Goal: Task Accomplishment & Management: Manage account settings

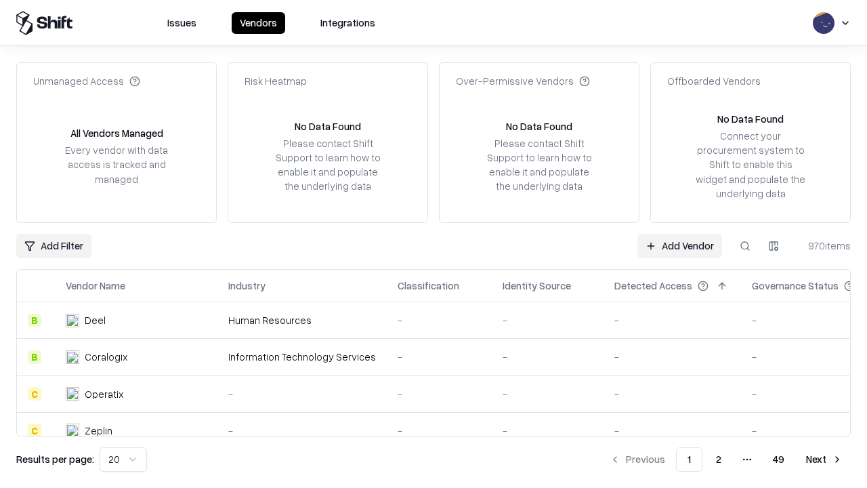
click at [679, 245] on link "Add Vendor" at bounding box center [679, 246] width 85 height 24
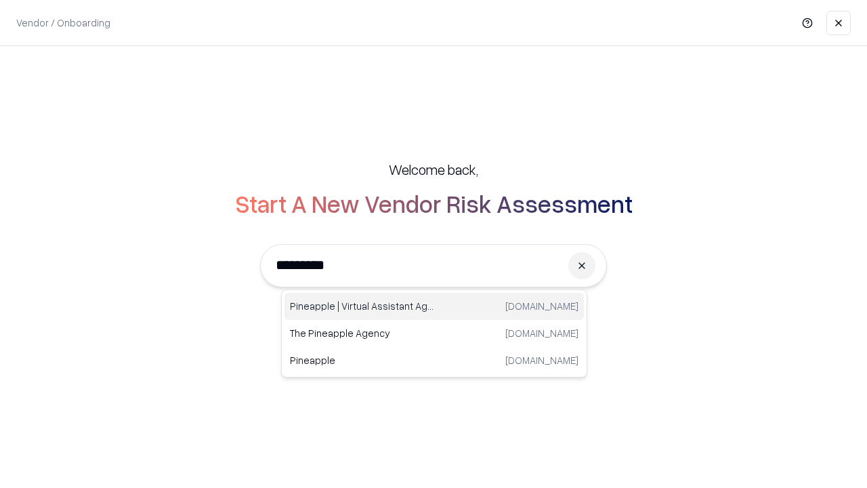
click at [434, 306] on div "Pineapple | Virtual Assistant Agency trypineapple.com" at bounding box center [433, 306] width 299 height 27
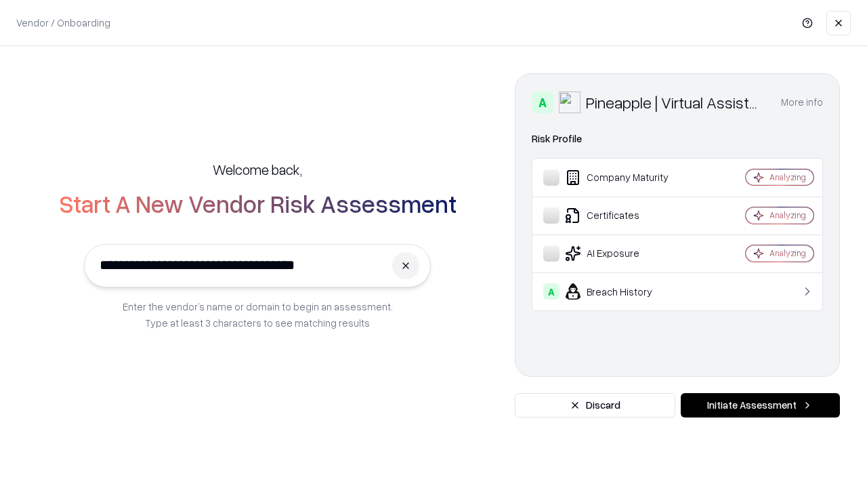
type input "**********"
click at [760, 405] on button "Initiate Assessment" at bounding box center [760, 405] width 159 height 24
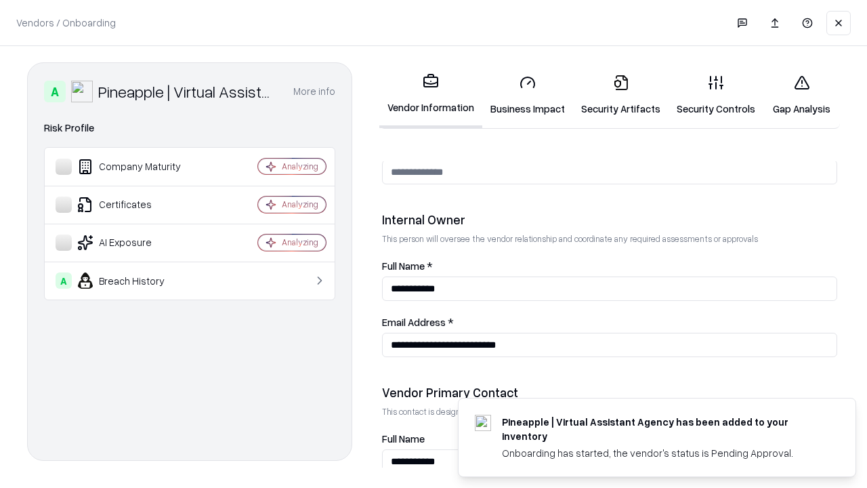
scroll to position [702, 0]
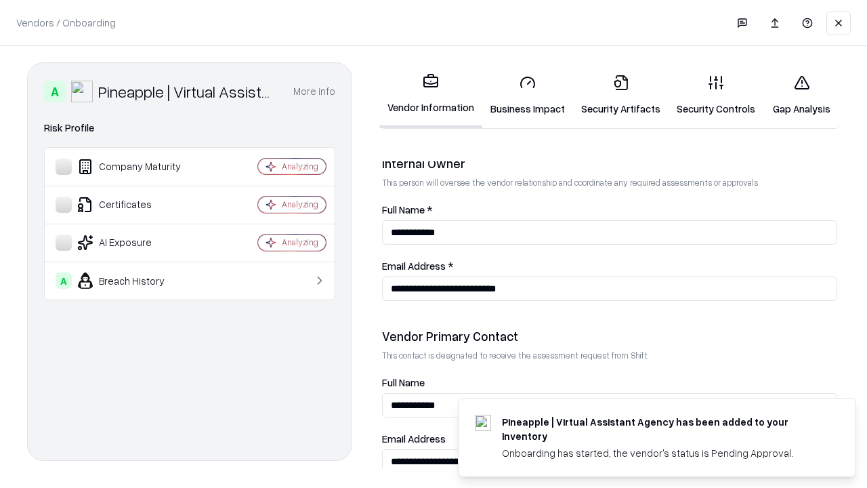
click at [620, 95] on link "Security Artifacts" at bounding box center [620, 95] width 95 height 63
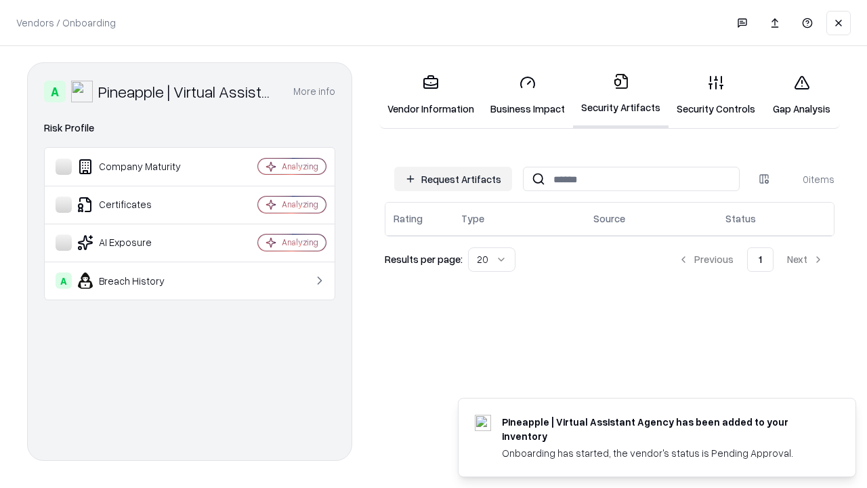
click at [453, 179] on button "Request Artifacts" at bounding box center [453, 179] width 118 height 24
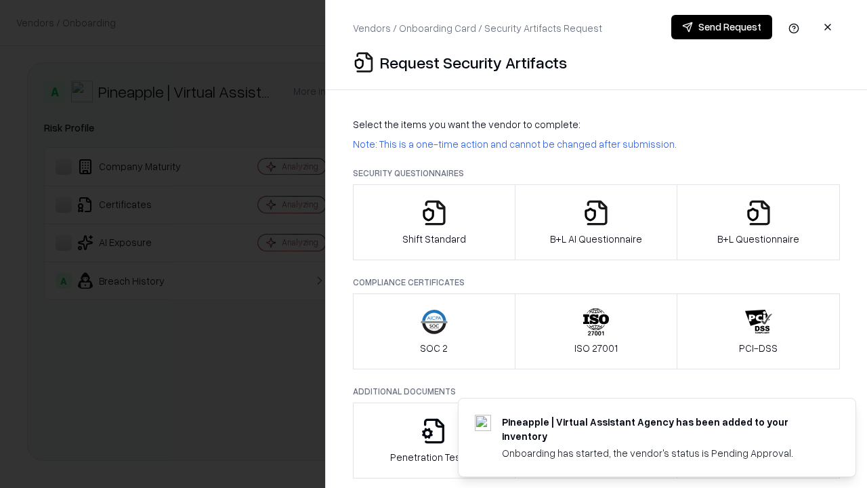
click at [758, 222] on icon "button" at bounding box center [758, 212] width 27 height 27
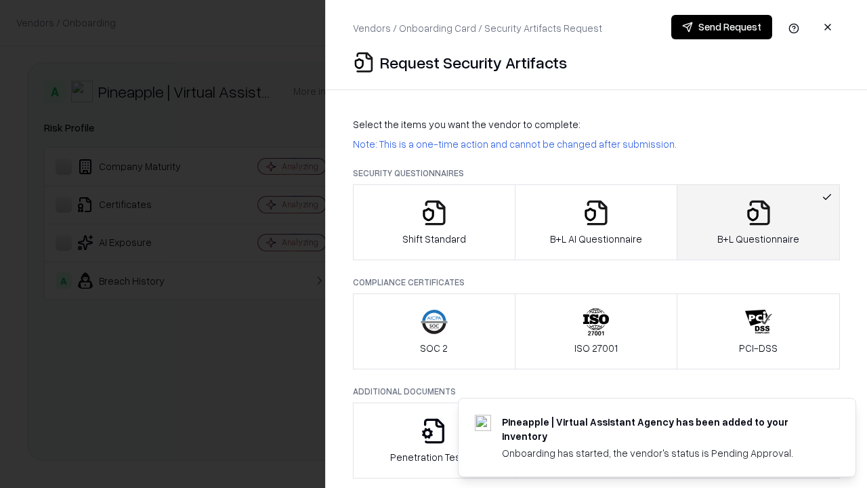
click at [595, 222] on icon "button" at bounding box center [595, 212] width 27 height 27
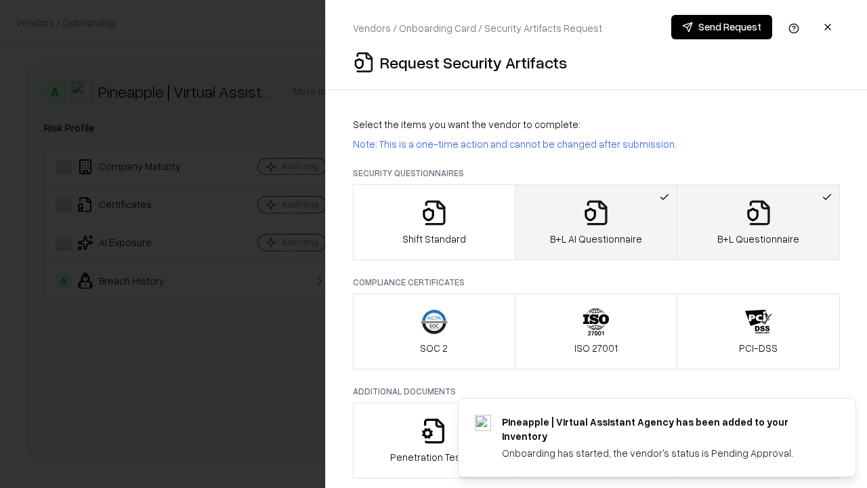
click at [721, 27] on button "Send Request" at bounding box center [721, 27] width 101 height 24
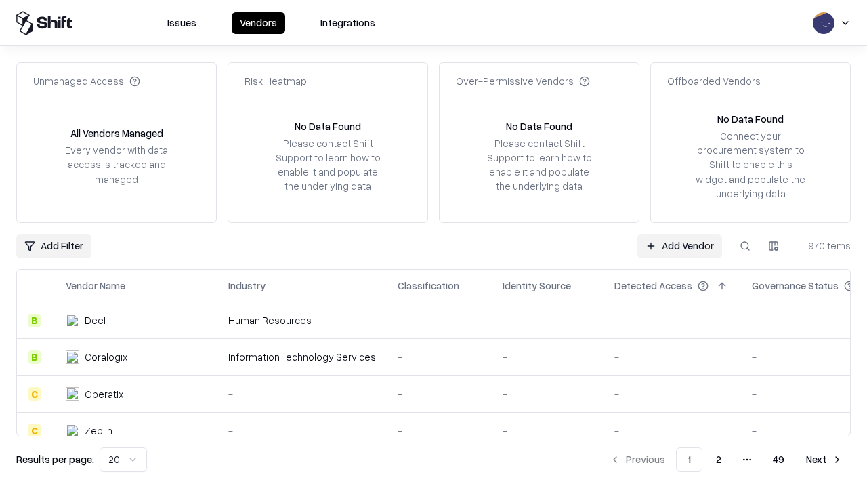
click at [745, 245] on button at bounding box center [745, 246] width 24 height 24
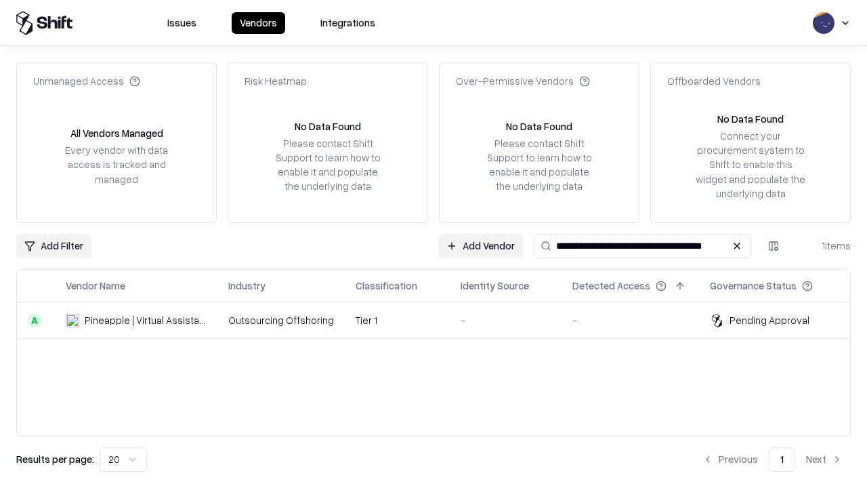
type input "**********"
click at [442, 320] on td "Tier 1" at bounding box center [397, 320] width 105 height 37
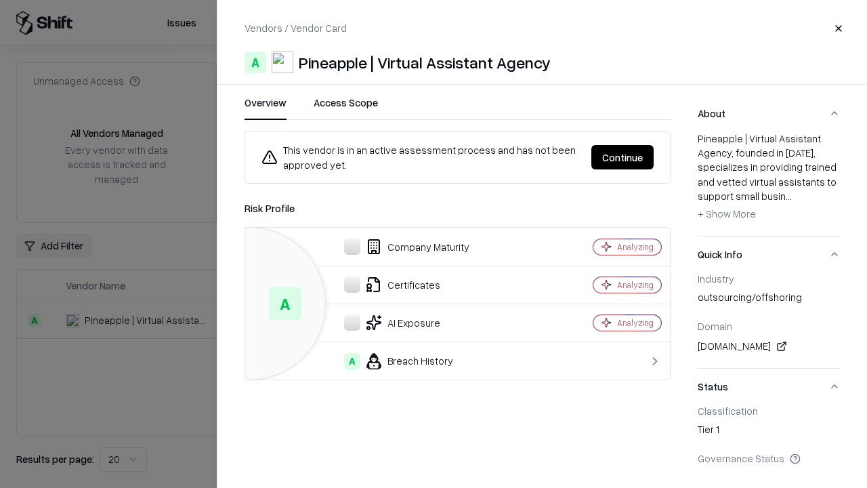
click at [622, 157] on button "Continue" at bounding box center [622, 157] width 62 height 24
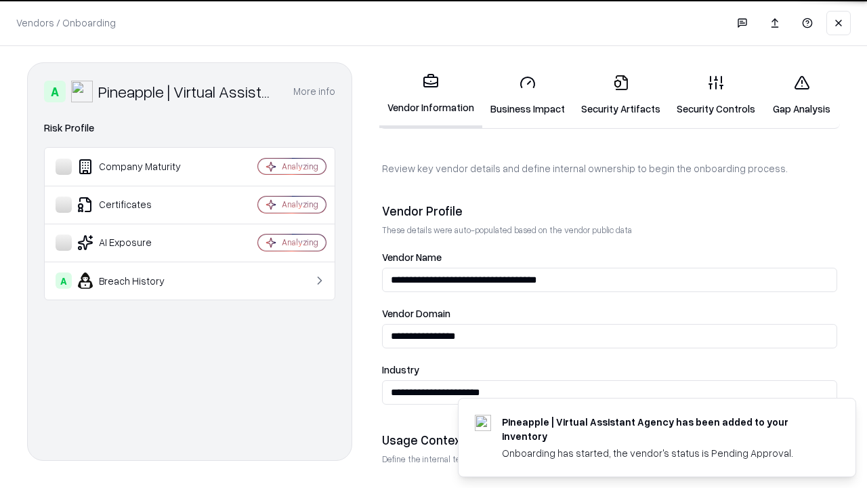
click at [620, 95] on link "Security Artifacts" at bounding box center [620, 95] width 95 height 63
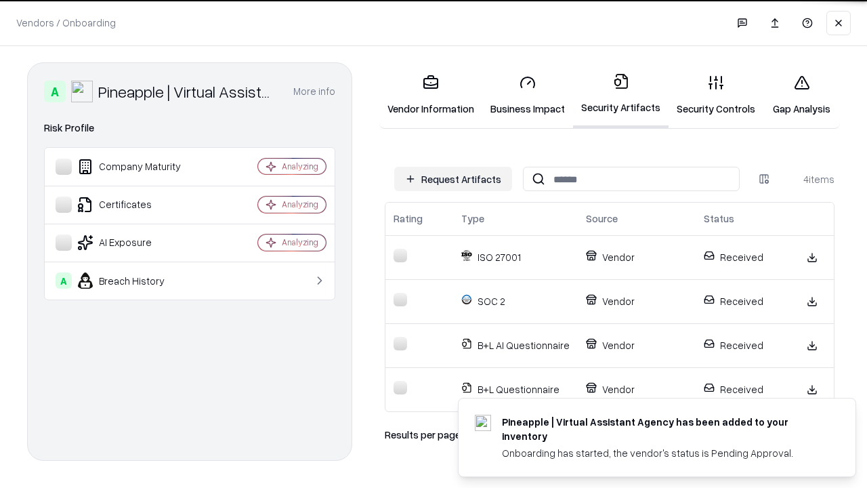
click at [801, 95] on link "Gap Analysis" at bounding box center [801, 95] width 77 height 63
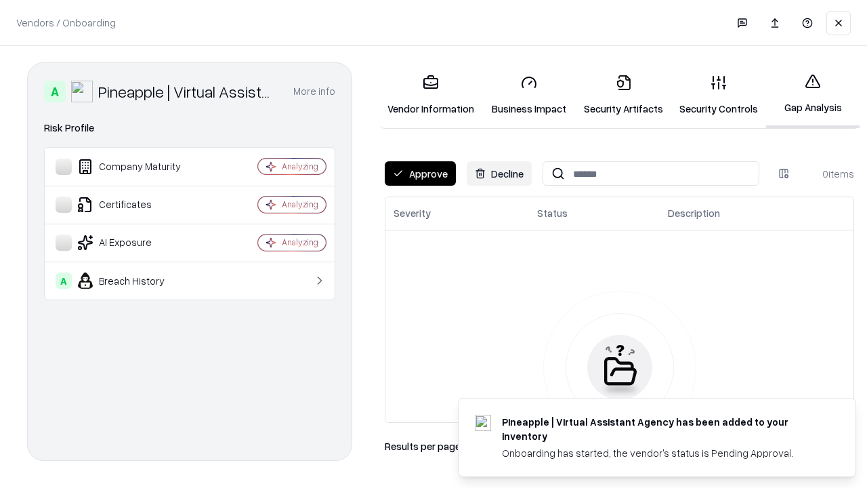
click at [420, 173] on button "Approve" at bounding box center [420, 173] width 71 height 24
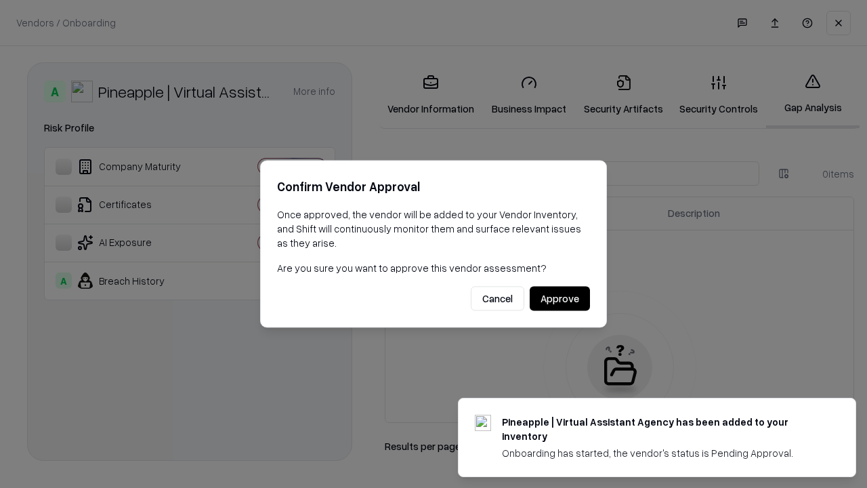
click at [559, 298] on button "Approve" at bounding box center [560, 298] width 60 height 24
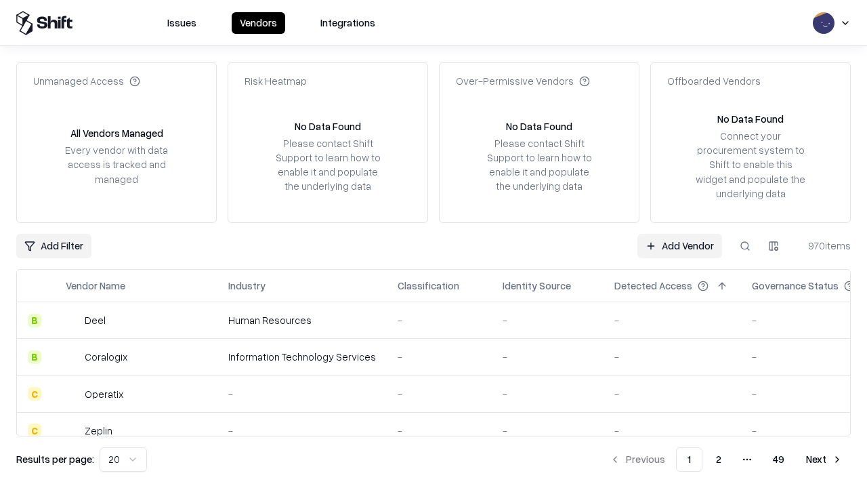
type input "**********"
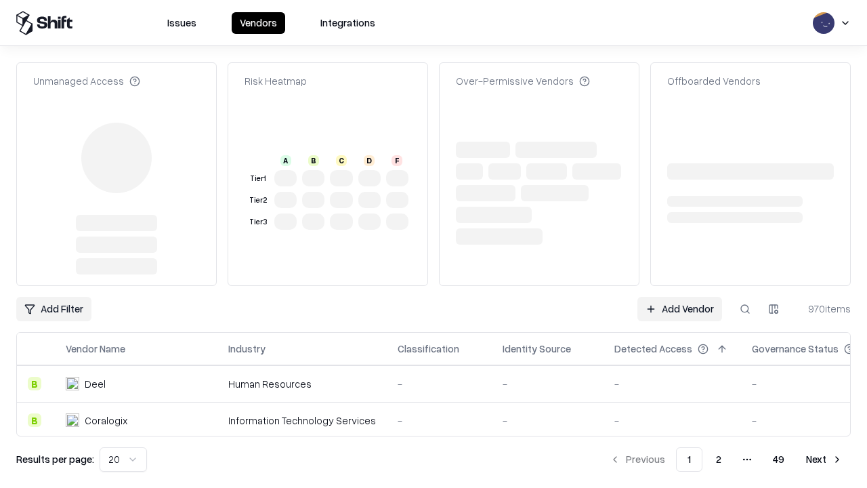
click at [679, 297] on link "Add Vendor" at bounding box center [679, 309] width 85 height 24
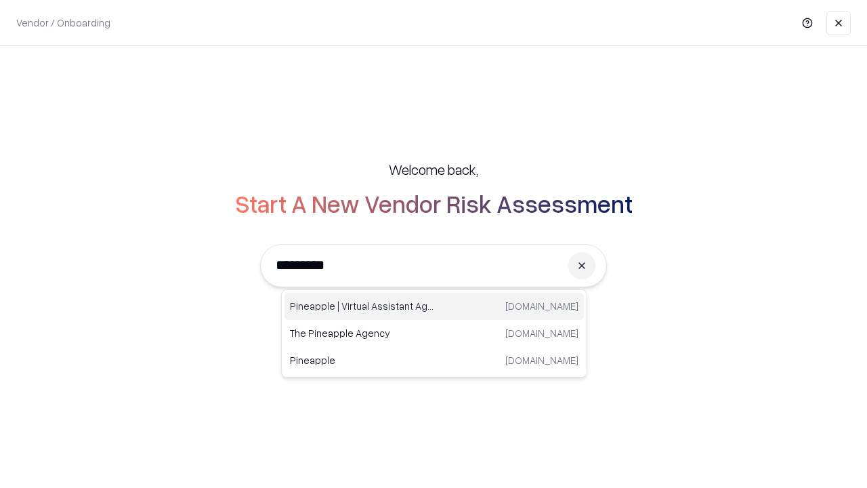
click at [434, 306] on div "Pineapple | Virtual Assistant Agency [DOMAIN_NAME]" at bounding box center [433, 306] width 299 height 27
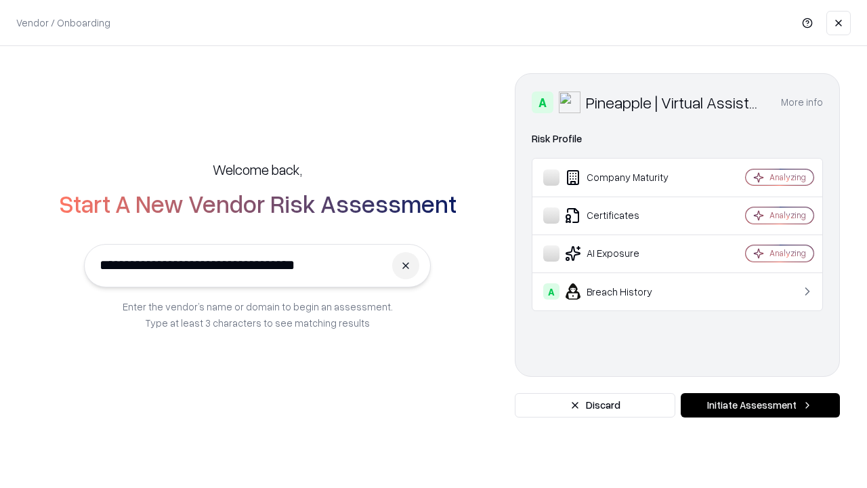
type input "**********"
click at [760, 405] on button "Initiate Assessment" at bounding box center [760, 405] width 159 height 24
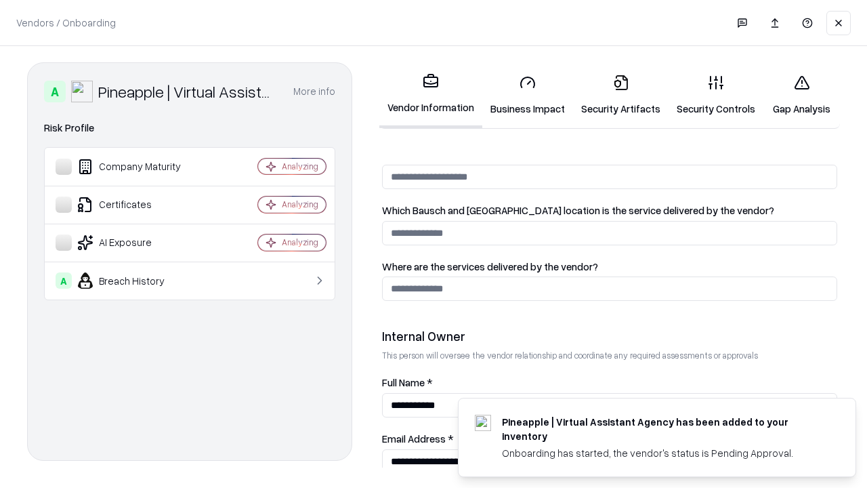
scroll to position [702, 0]
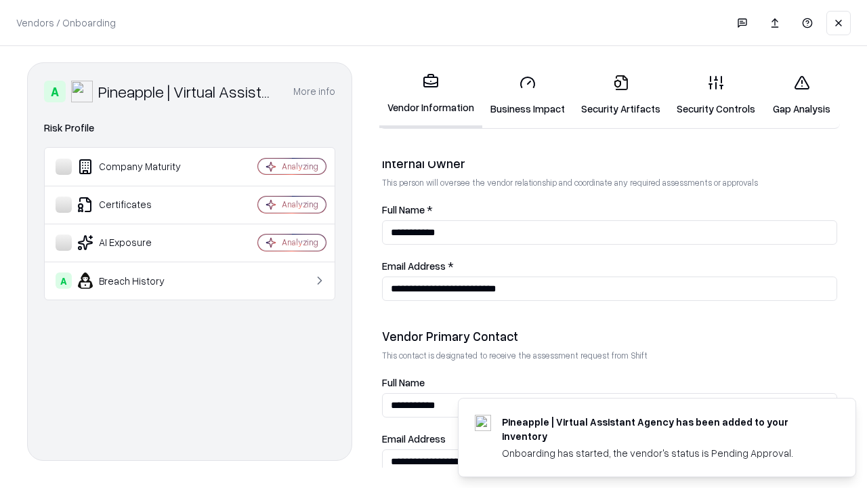
click at [801, 95] on link "Gap Analysis" at bounding box center [801, 95] width 77 height 63
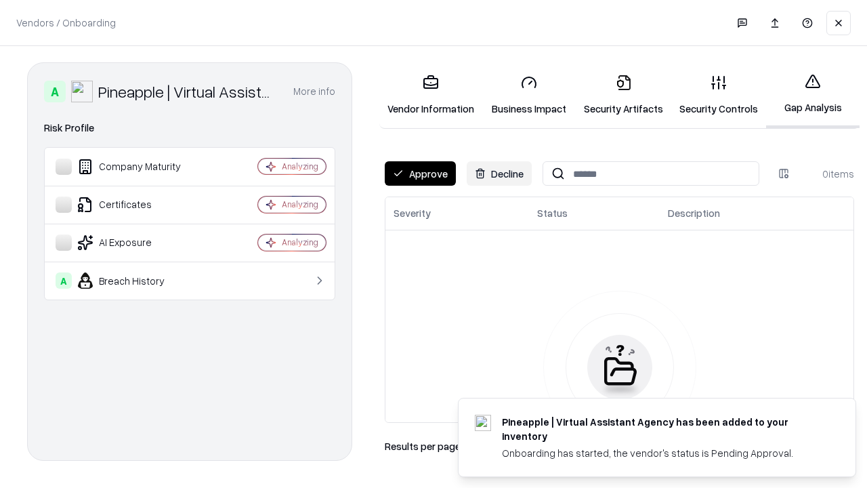
click at [420, 173] on button "Approve" at bounding box center [420, 173] width 71 height 24
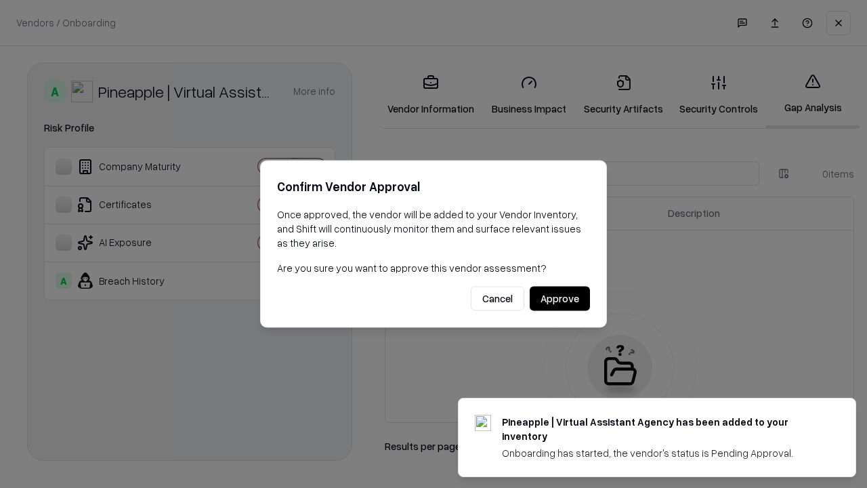
click at [559, 298] on button "Approve" at bounding box center [560, 298] width 60 height 24
